Goal: Check status: Check status

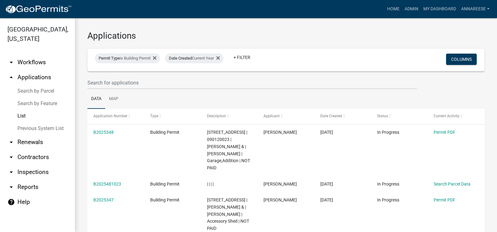
select select "3: 100"
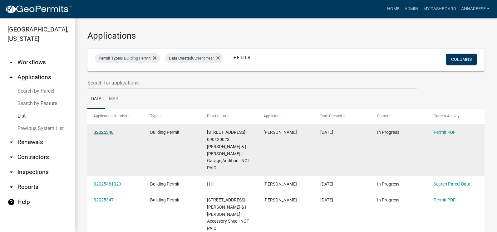
click at [105, 132] on link "B2025348" at bounding box center [103, 132] width 20 height 5
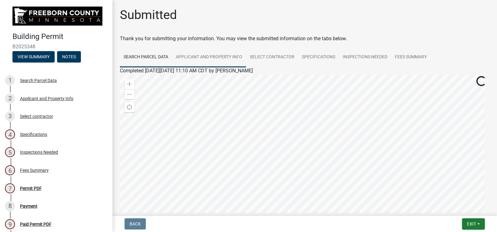
click at [237, 59] on link "Applicant and Property Info" at bounding box center [209, 57] width 74 height 20
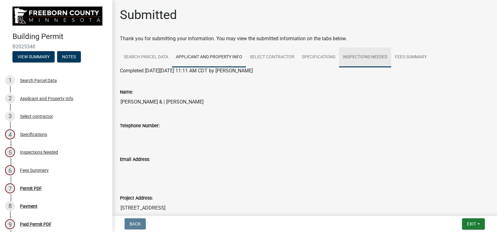
click at [359, 56] on link "Inspections Needed" at bounding box center [365, 57] width 52 height 20
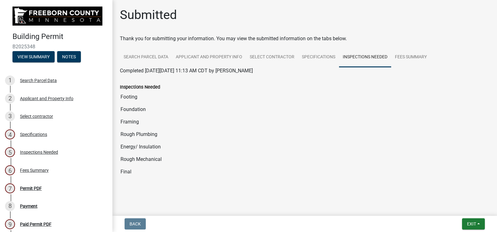
scroll to position [2, 0]
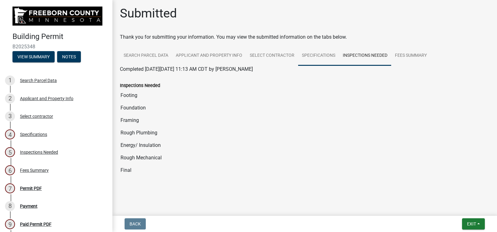
click at [311, 50] on link "Specifications" at bounding box center [318, 56] width 41 height 20
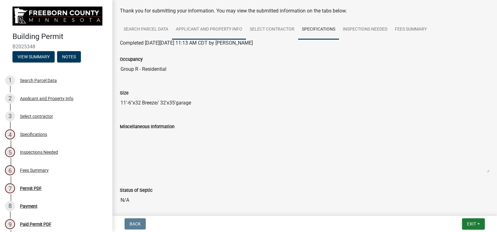
scroll to position [0, 0]
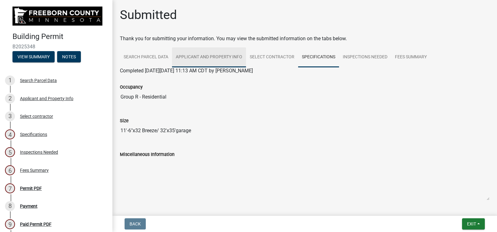
click at [217, 60] on link "Applicant and Property Info" at bounding box center [209, 57] width 74 height 20
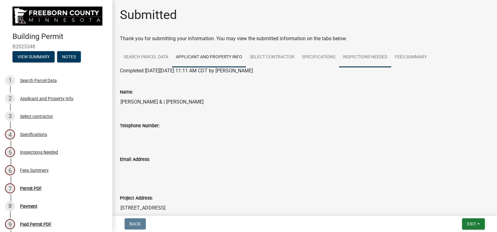
click at [369, 66] on link "Inspections Needed" at bounding box center [365, 57] width 52 height 20
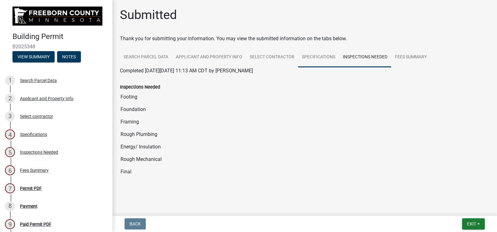
click at [322, 56] on link "Specifications" at bounding box center [318, 57] width 41 height 20
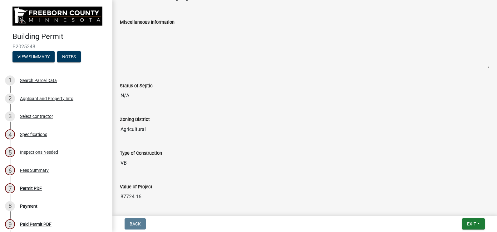
scroll to position [62, 0]
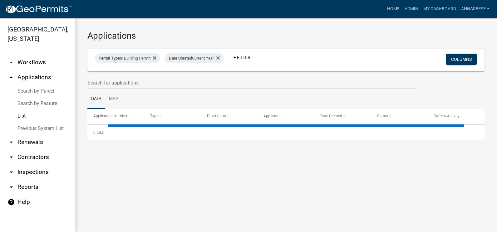
select select "3: 100"
